Goal: Transaction & Acquisition: Book appointment/travel/reservation

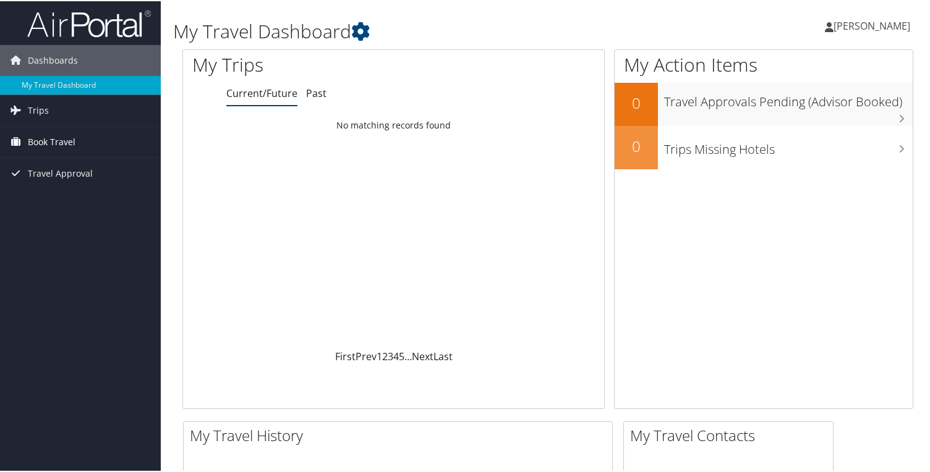
click at [53, 148] on span "Book Travel" at bounding box center [52, 140] width 48 height 31
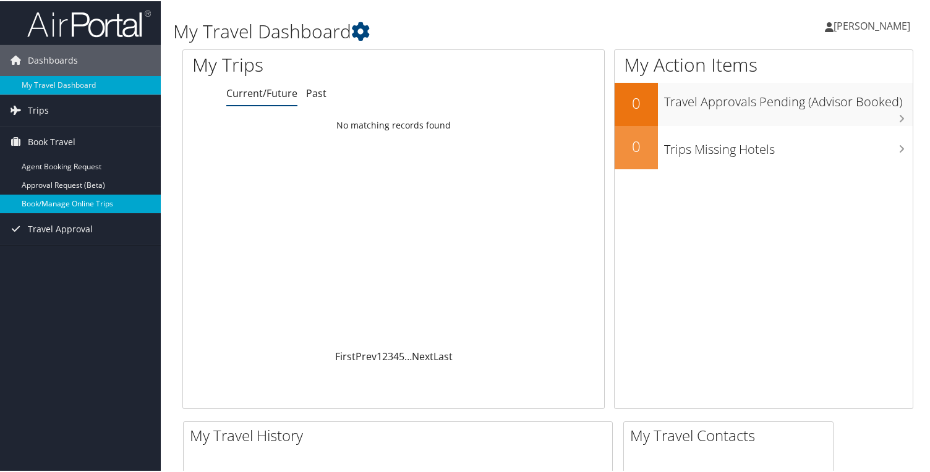
click at [63, 203] on link "Book/Manage Online Trips" at bounding box center [80, 202] width 161 height 19
